Goal: Task Accomplishment & Management: Manage account settings

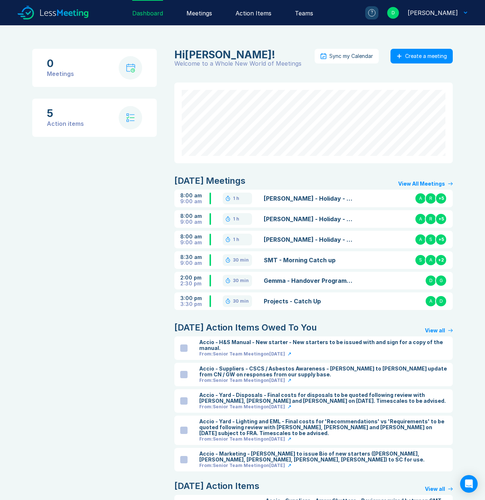
click at [205, 17] on div "Meetings" at bounding box center [200, 12] width 26 height 25
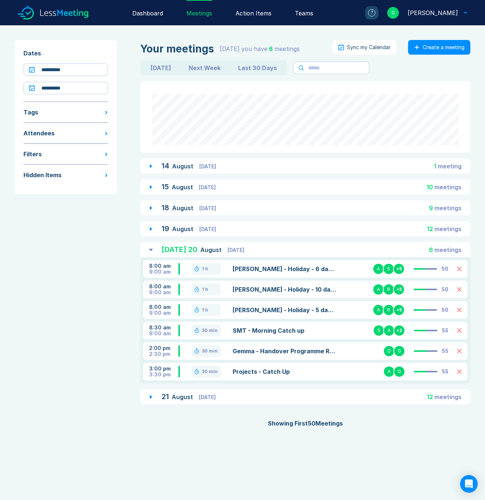
click at [216, 395] on span "Thursday" at bounding box center [207, 397] width 17 height 6
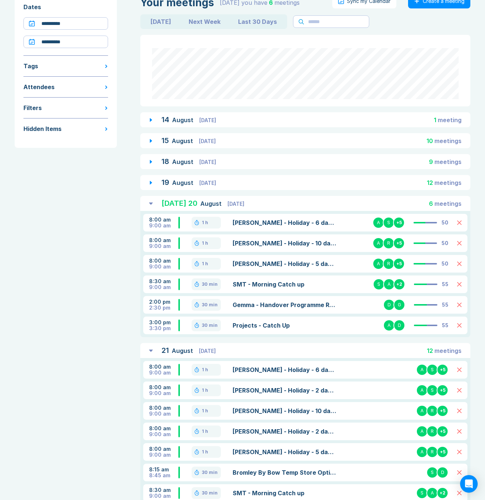
scroll to position [192, 0]
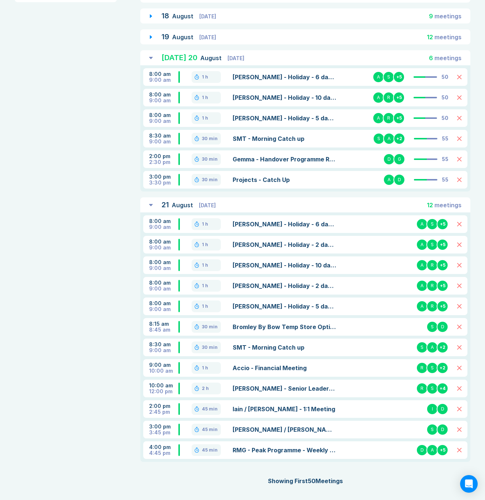
click at [251, 387] on link "Accio - Senior Leadership Team Meeting" at bounding box center [285, 388] width 104 height 9
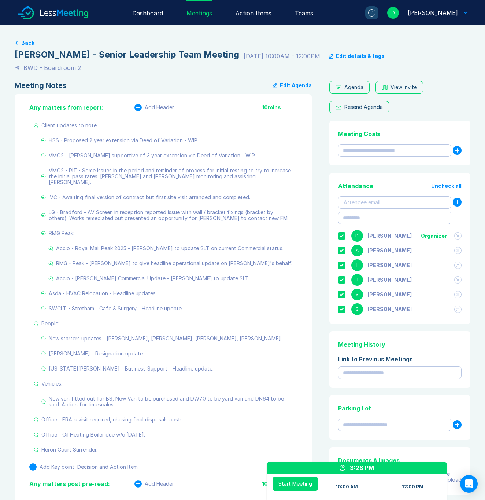
click at [316, 309] on div "Meeting Notes Edit Agenda Any matters from report: Add Header 10 mins Client up…" at bounding box center [243, 372] width 456 height 583
click at [316, 315] on div "Meeting Notes Edit Agenda Any matters from report: Add Header 10 mins Client up…" at bounding box center [243, 372] width 456 height 583
click at [317, 317] on div "Meeting Notes Edit Agenda Any matters from report: Add Header 10 mins Client up…" at bounding box center [243, 372] width 456 height 583
click at [322, 187] on div "Meeting Notes Edit Agenda Any matters from report: Add Header 10 mins Client up…" at bounding box center [243, 372] width 456 height 583
click at [321, 187] on div "Meeting Notes Edit Agenda Any matters from report: Add Header 10 mins Client up…" at bounding box center [243, 372] width 456 height 583
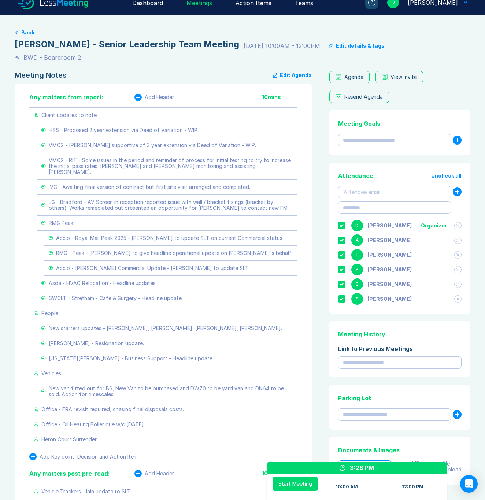
scroll to position [11, 0]
click at [327, 186] on div "Agenda View Invite Resend Agenda Meeting Goals To pick up a draggable item, pre…" at bounding box center [399, 361] width 144 height 583
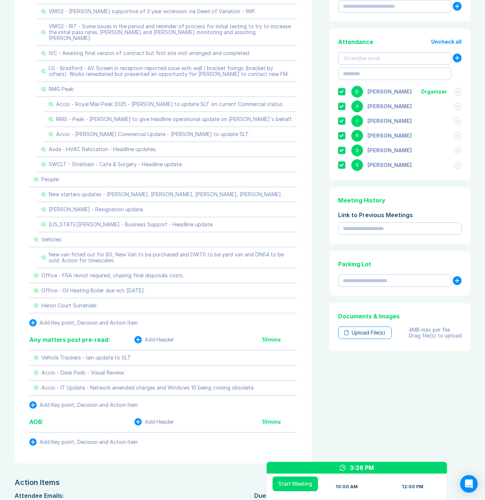
scroll to position [146, 0]
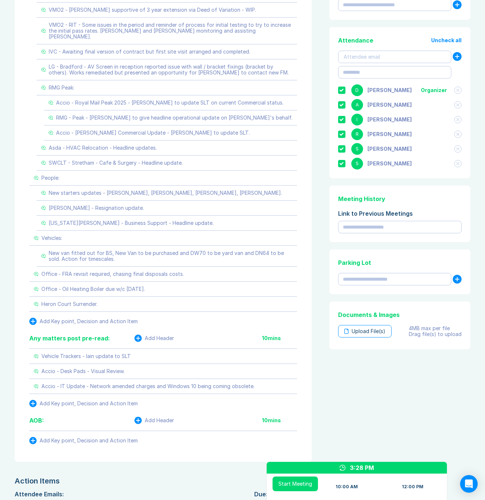
click at [322, 186] on div "Meeting Notes Edit Agenda Any matters from report: Add Header 10 mins Client up…" at bounding box center [243, 226] width 456 height 583
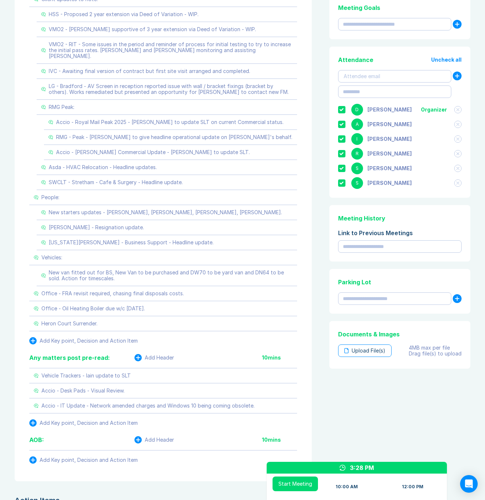
scroll to position [118, 0]
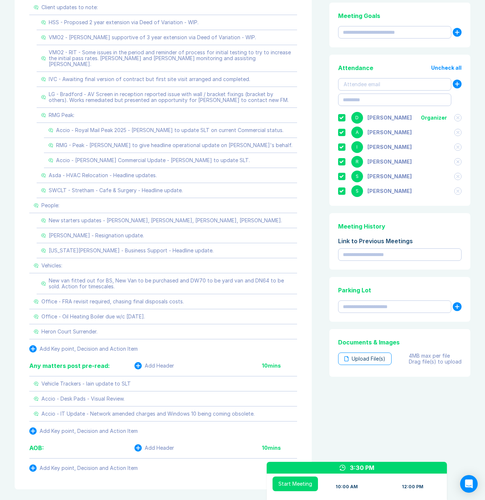
click at [322, 186] on div "Meeting Notes Edit Agenda Any matters from report: Add Header 10 mins Client up…" at bounding box center [243, 254] width 456 height 583
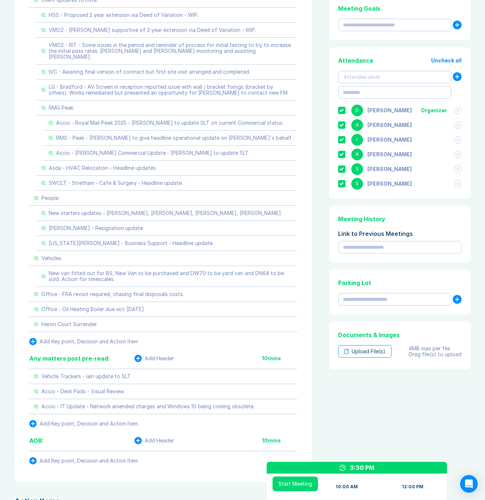
scroll to position [128, 0]
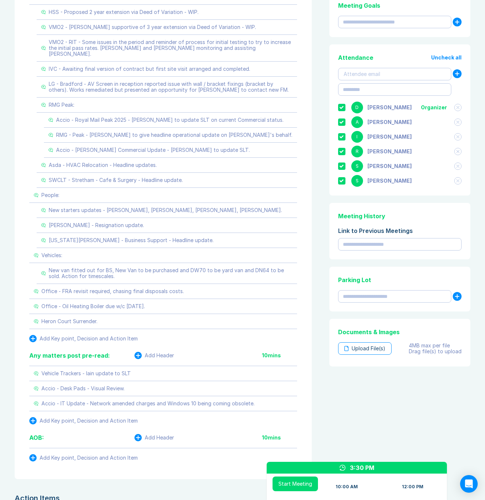
click at [312, 144] on div "Meeting Notes Edit Agenda Any matters from report: Add Header 10 mins Client up…" at bounding box center [165, 244] width 300 height 583
click at [318, 129] on div "Meeting Notes Edit Agenda Any matters from report: Add Header 10 mins Client up…" at bounding box center [243, 244] width 456 height 583
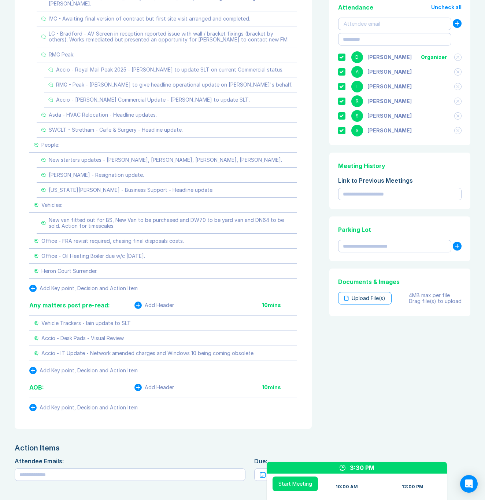
scroll to position [195, 0]
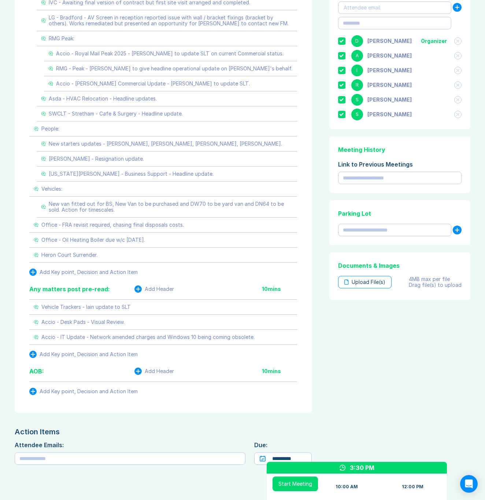
click at [315, 114] on div "Meeting Notes Edit Agenda Any matters from report: Add Header 10 mins Client up…" at bounding box center [243, 177] width 456 height 583
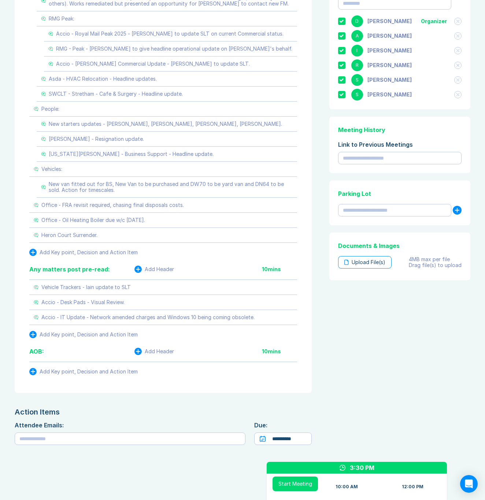
scroll to position [214, 0]
click at [319, 118] on div "Meeting Notes Edit Agenda Any matters from report: Add Header 10 mins Client up…" at bounding box center [243, 158] width 456 height 583
click at [320, 118] on div "Meeting Notes Edit Agenda Any matters from report: Add Header 10 mins Client up…" at bounding box center [243, 158] width 456 height 583
